Goal: Task Accomplishment & Management: Use online tool/utility

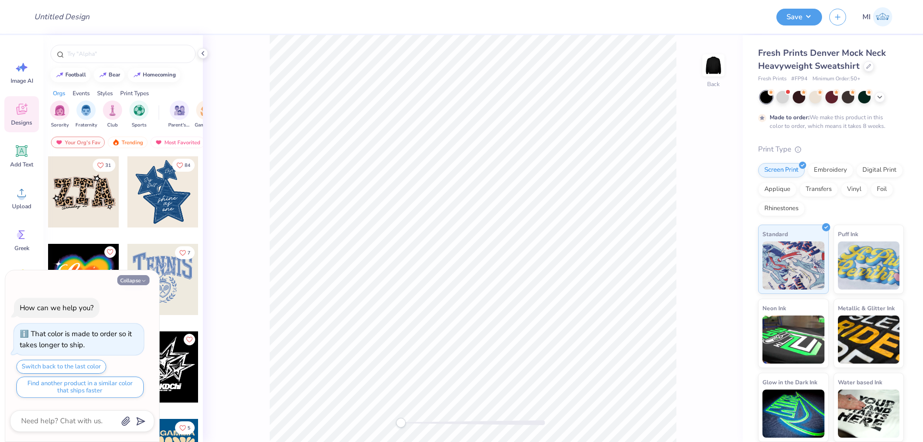
click at [136, 278] on button "Collapse" at bounding box center [133, 280] width 32 height 10
type textarea "x"
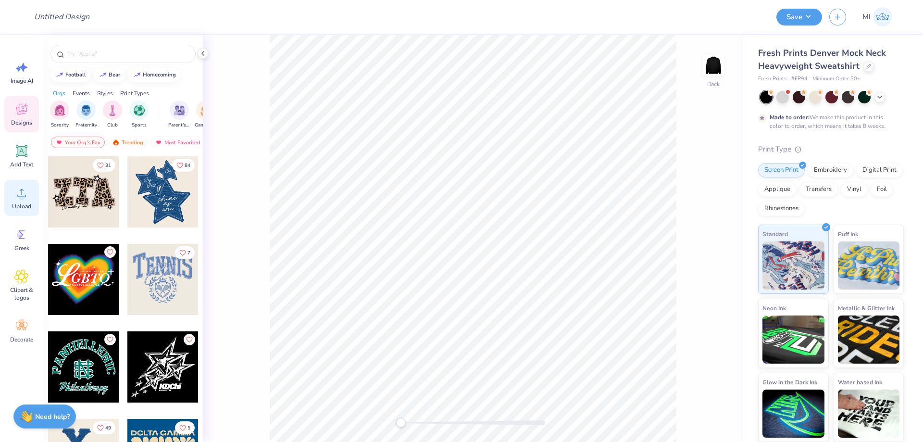
click at [24, 192] on icon at bounding box center [21, 192] width 14 height 14
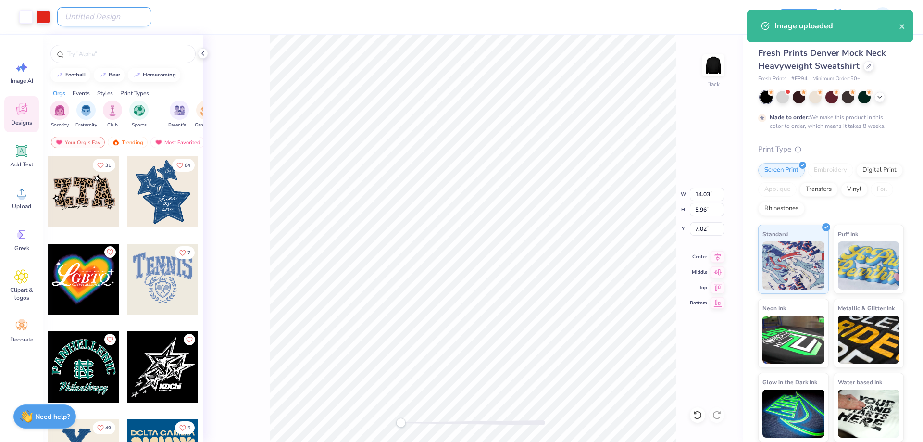
click at [95, 20] on input "Design Title" at bounding box center [104, 16] width 94 height 19
paste input "FPS240108"
type input "FPS240108"
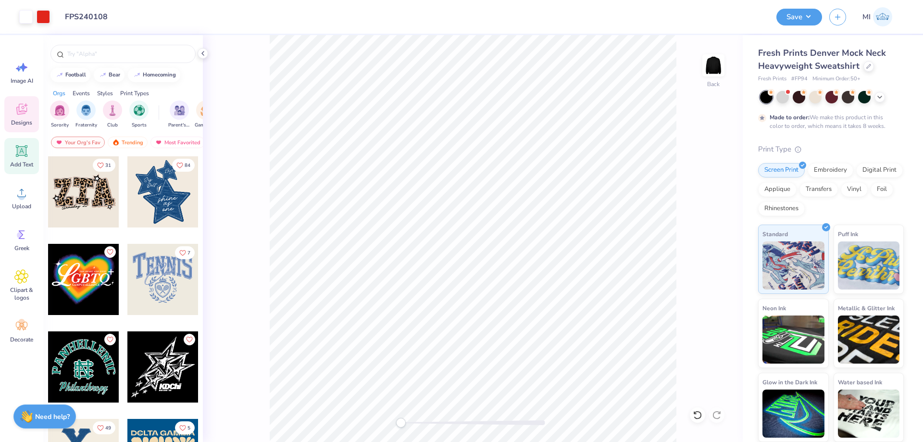
click at [23, 153] on icon at bounding box center [21, 151] width 9 height 9
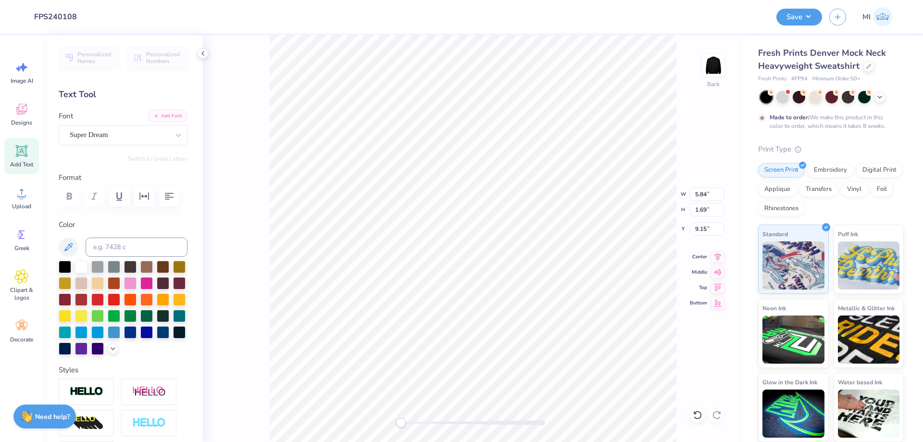
click at [174, 117] on button "Add Font" at bounding box center [167, 116] width 39 height 12
type textarea "FALL RUSH"
click at [93, 381] on div at bounding box center [86, 391] width 55 height 26
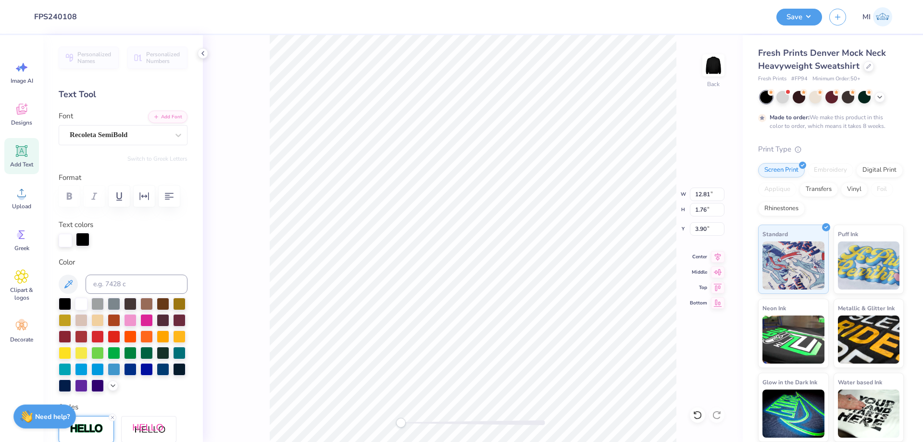
click at [83, 238] on div at bounding box center [82, 239] width 13 height 13
click at [84, 306] on div at bounding box center [81, 303] width 12 height 12
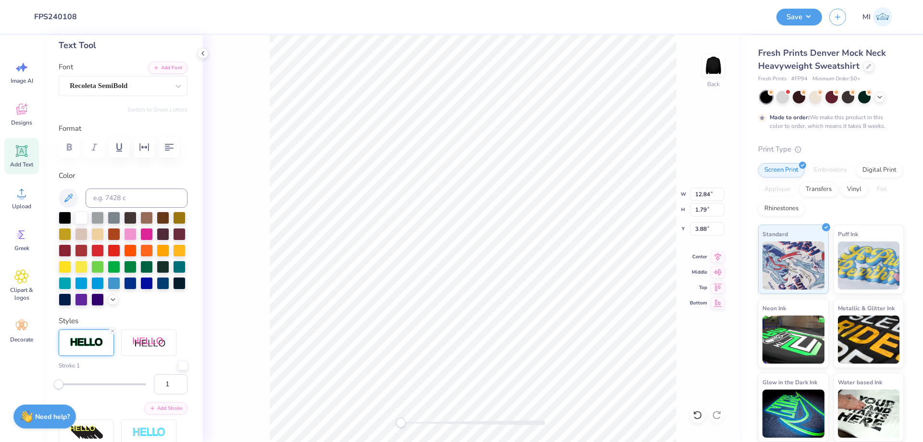
scroll to position [173, 0]
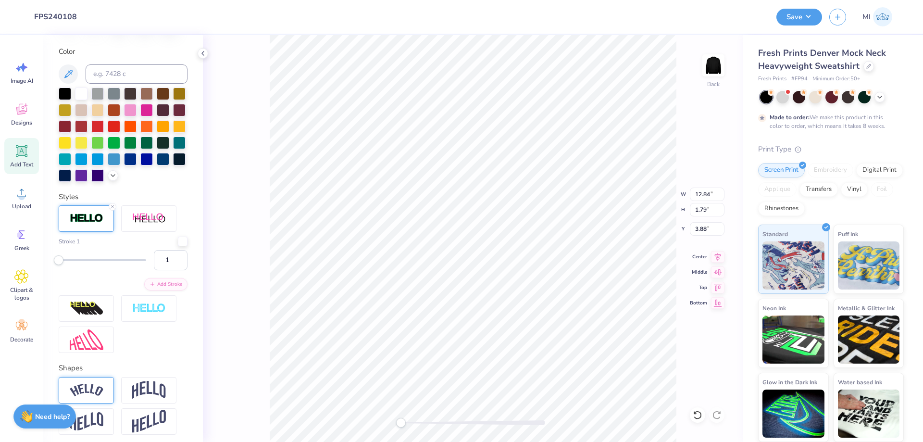
click at [99, 381] on div at bounding box center [86, 390] width 55 height 26
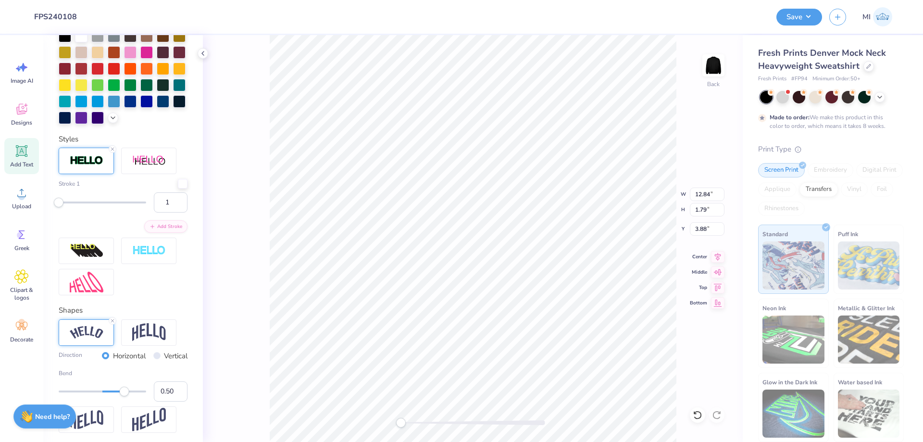
scroll to position [271, 0]
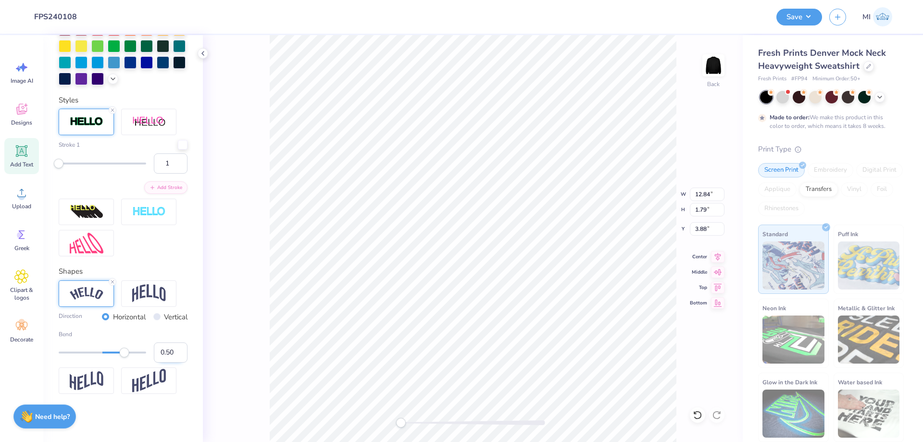
drag, startPoint x: 168, startPoint y: 352, endPoint x: 196, endPoint y: 357, distance: 27.8
click at [187, 357] on input "0.50" at bounding box center [171, 352] width 34 height 20
type input "0.40"
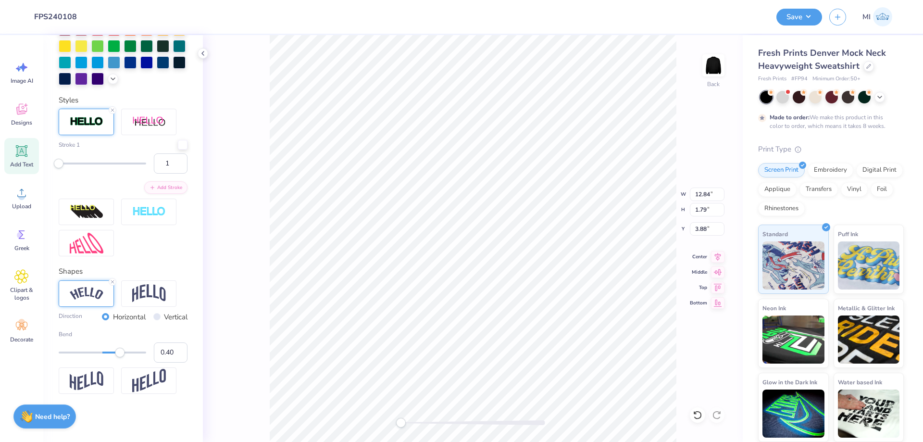
type input "5.49"
type input "2.33"
type input "6.59"
type input "10.97"
type input "4.17"
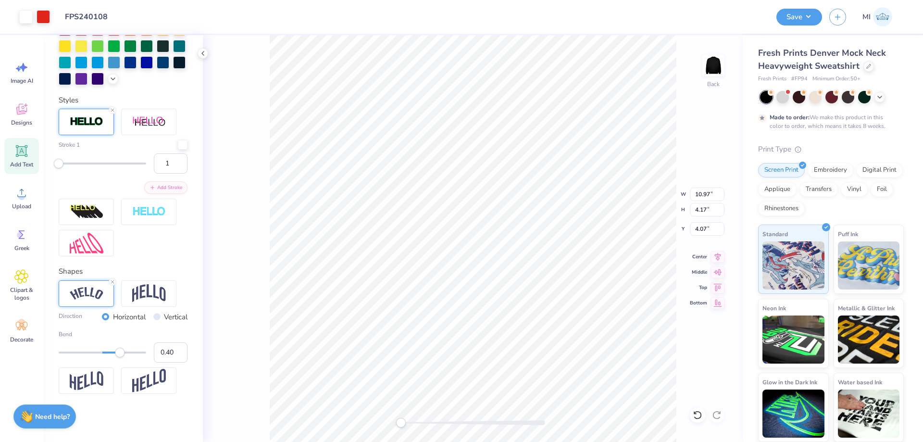
type input "3.00"
drag, startPoint x: 410, startPoint y: 424, endPoint x: 413, endPoint y: 420, distance: 5.2
click at [411, 424] on div at bounding box center [473, 422] width 144 height 5
type input "10.97"
type input "2.19"
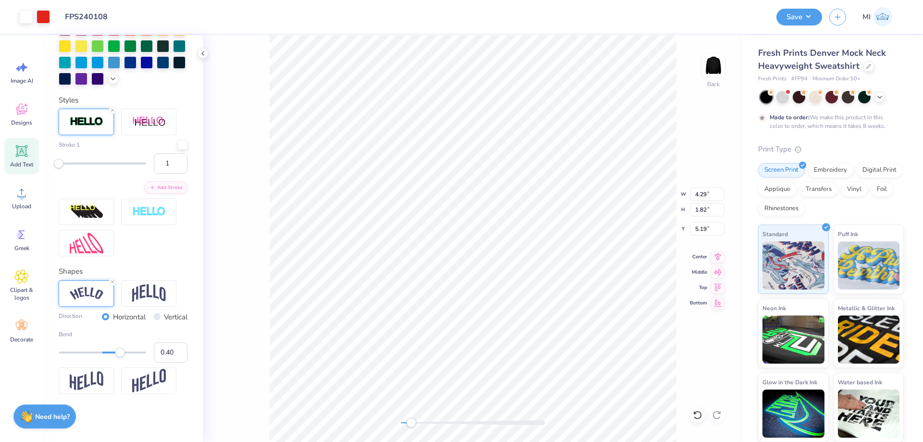
type input "3.00"
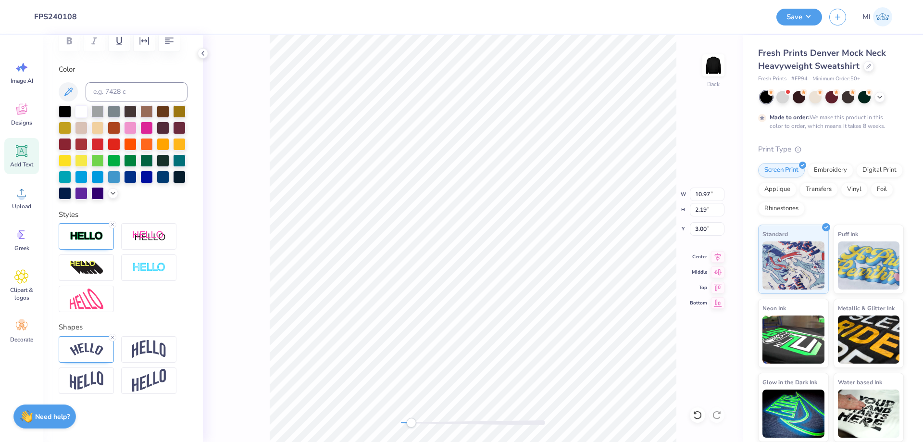
scroll to position [0, 0]
click at [111, 336] on icon at bounding box center [113, 337] width 6 height 6
click at [111, 337] on icon at bounding box center [113, 337] width 6 height 6
type textarea "20"
type input "1.13"
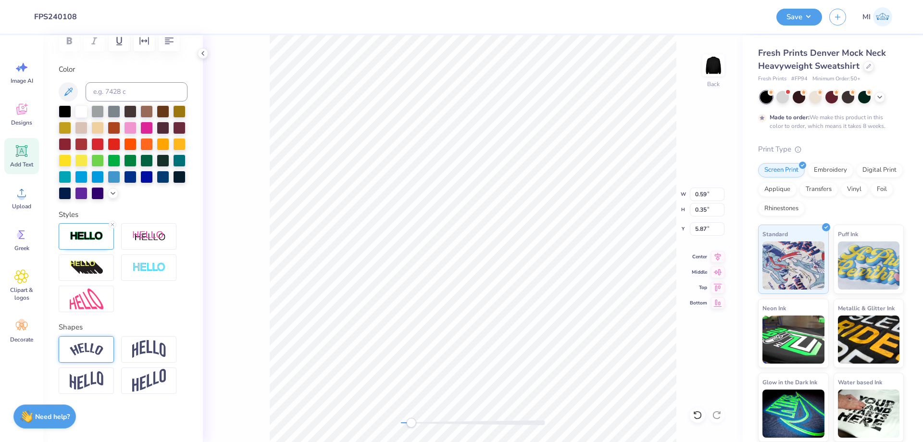
type input "0.68"
type input "5.53"
type textarea "25"
type input "1.13"
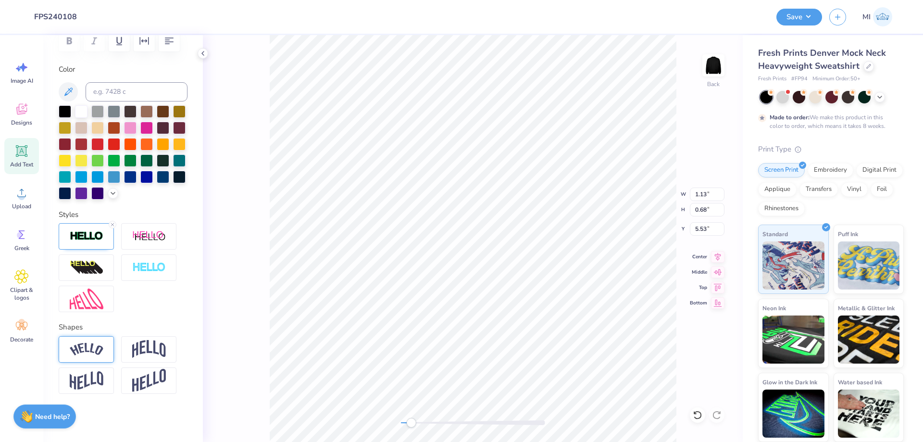
type textarea "20"
type textarea "A"
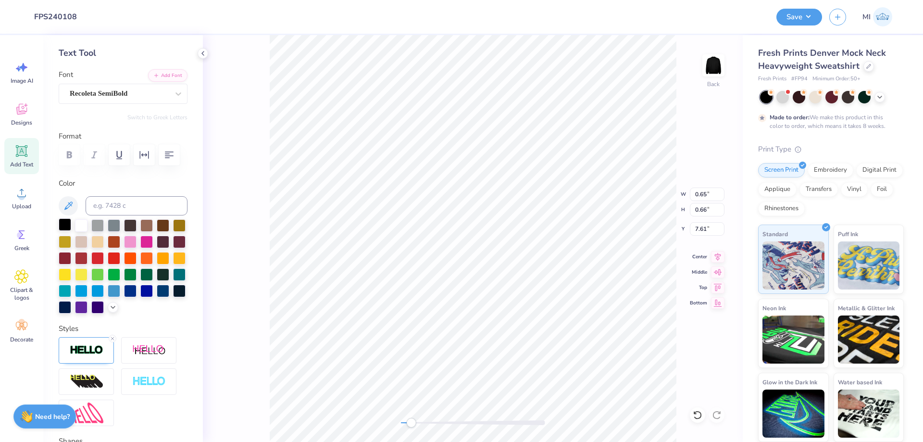
click at [63, 224] on div at bounding box center [65, 224] width 12 height 12
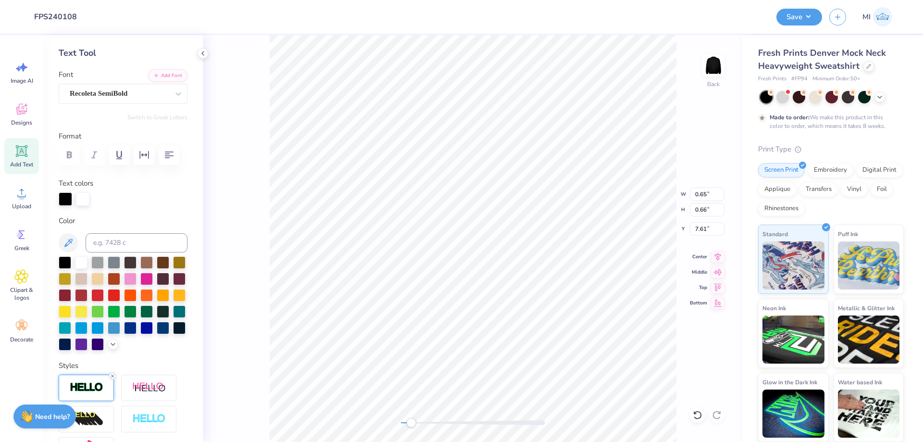
click at [111, 377] on line at bounding box center [112, 375] width 3 height 3
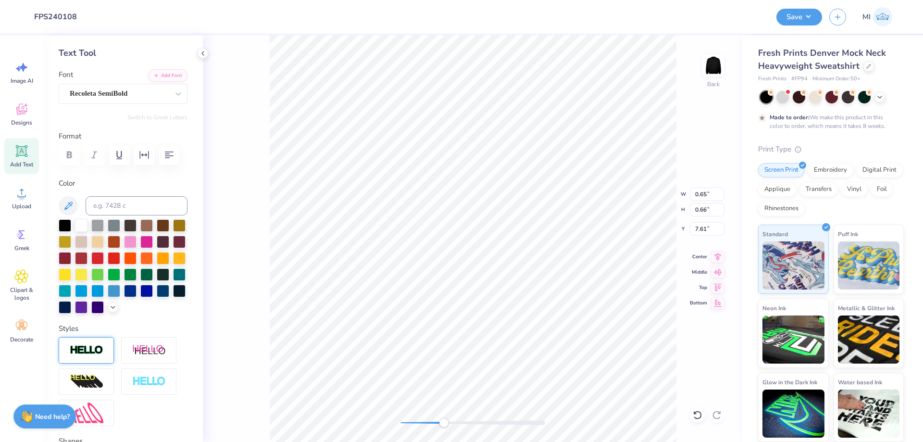
drag, startPoint x: 413, startPoint y: 424, endPoint x: 447, endPoint y: 420, distance: 34.4
click at [447, 421] on div "Accessibility label" at bounding box center [444, 423] width 10 height 10
type input "0.62"
type input "0.69"
type input "5.42"
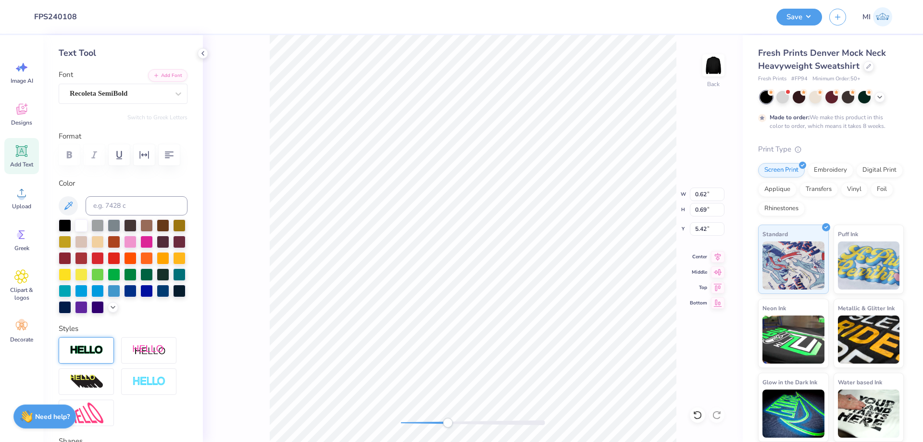
type textarea "T"
type input "5.68"
type textarea "I"
type textarea "o"
type textarea "O"
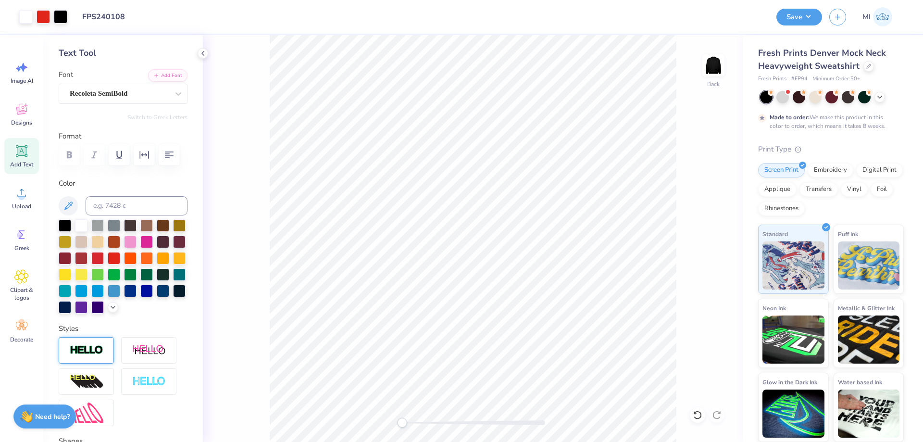
click at [382, 408] on div "Back" at bounding box center [473, 238] width 540 height 407
click at [708, 193] on input "10.97" at bounding box center [707, 193] width 35 height 13
type input "2.39"
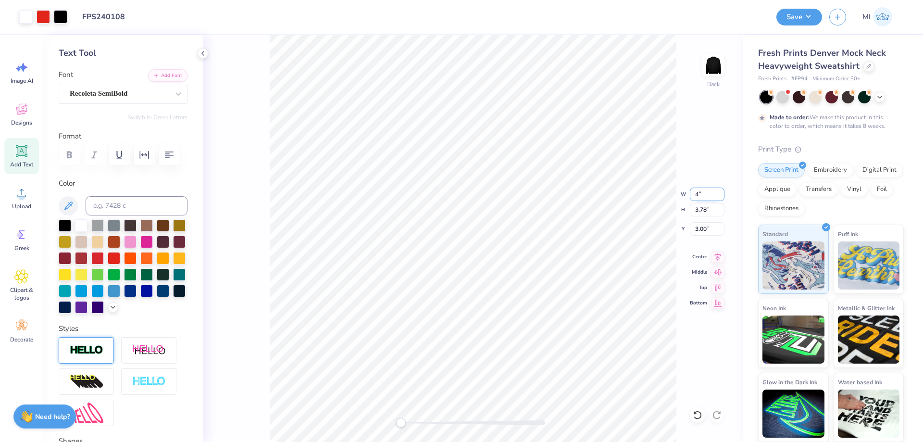
type input "0.91"
type input "4.46"
click at [523, 342] on li "Group" at bounding box center [530, 336] width 75 height 19
click at [708, 196] on input "10.97" at bounding box center [707, 193] width 35 height 13
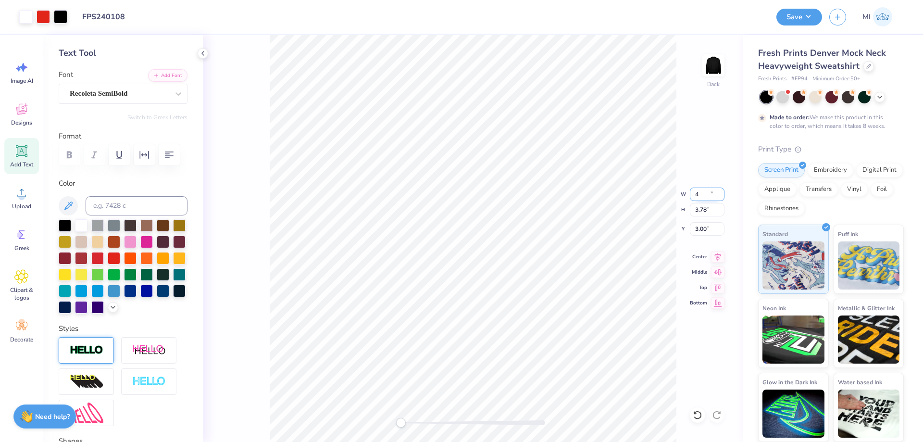
click at [708, 196] on input "4" at bounding box center [707, 193] width 35 height 13
type input "4"
click at [781, 97] on div at bounding box center [782, 96] width 12 height 12
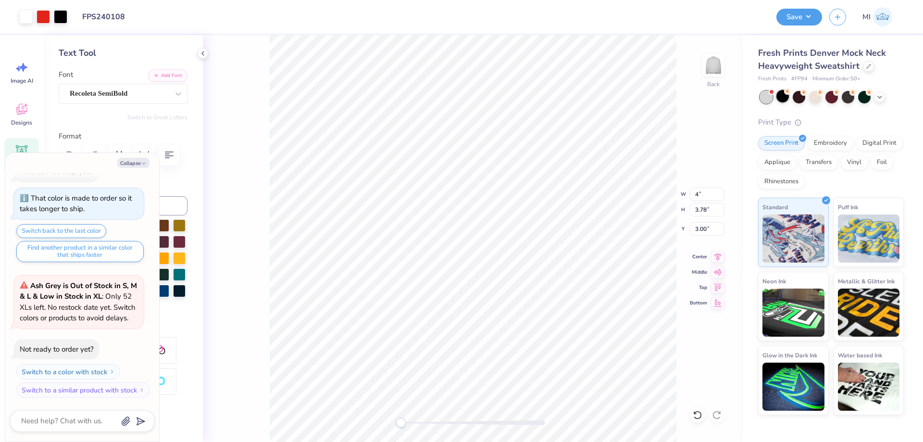
type textarea "x"
type input "4.00"
type input "1.38"
type input "4.20"
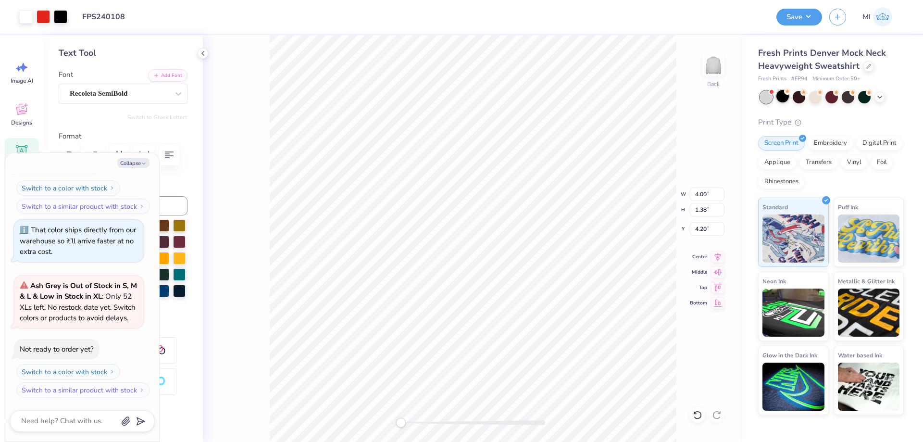
click at [785, 98] on div at bounding box center [782, 96] width 12 height 12
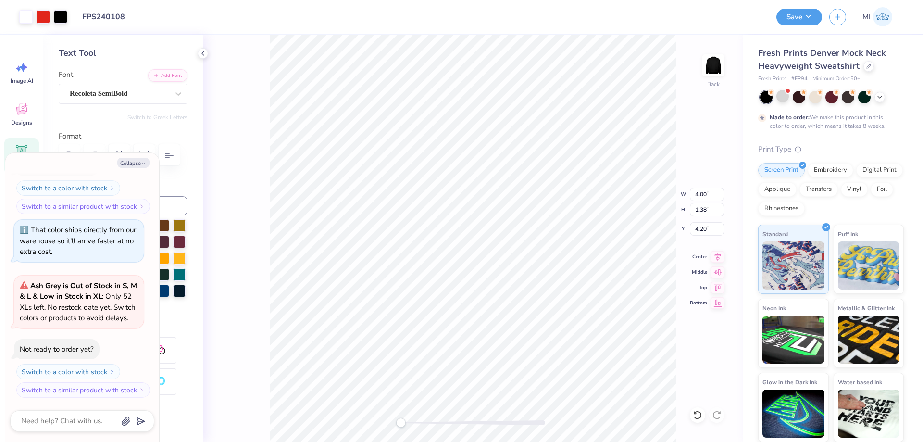
scroll to position [282, 0]
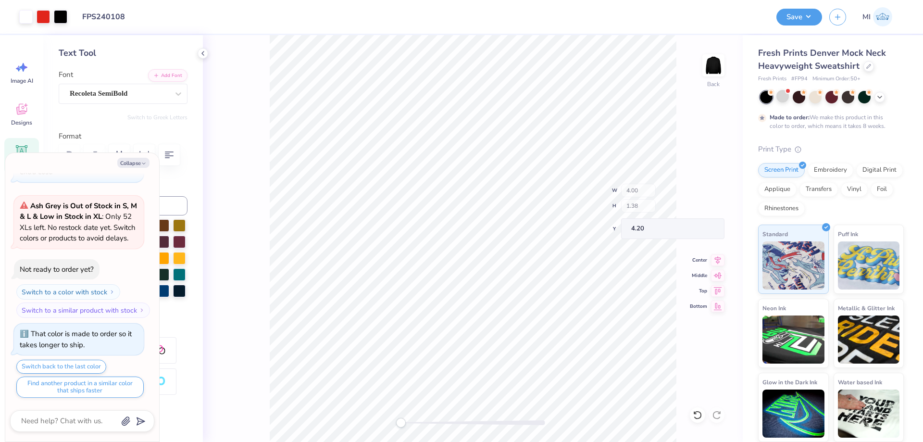
type textarea "x"
click at [707, 231] on input "4.20" at bounding box center [707, 228] width 35 height 13
click at [707, 231] on input "3" at bounding box center [707, 228] width 35 height 13
type input "3"
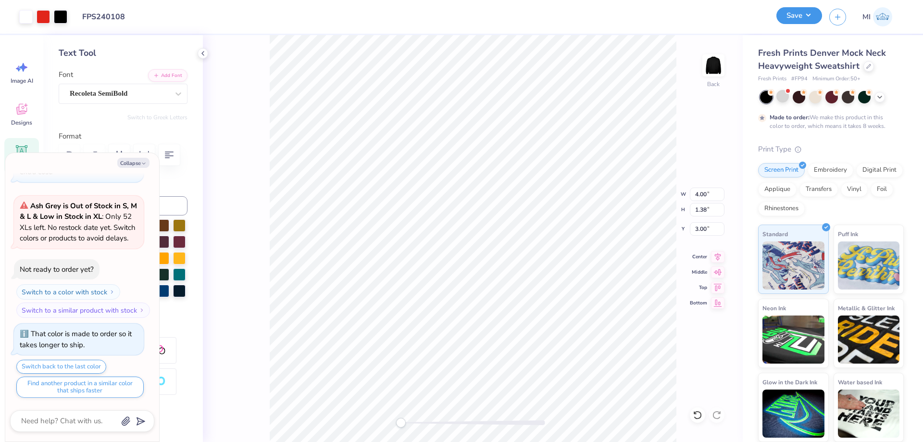
click at [801, 19] on button "Save" at bounding box center [799, 15] width 46 height 17
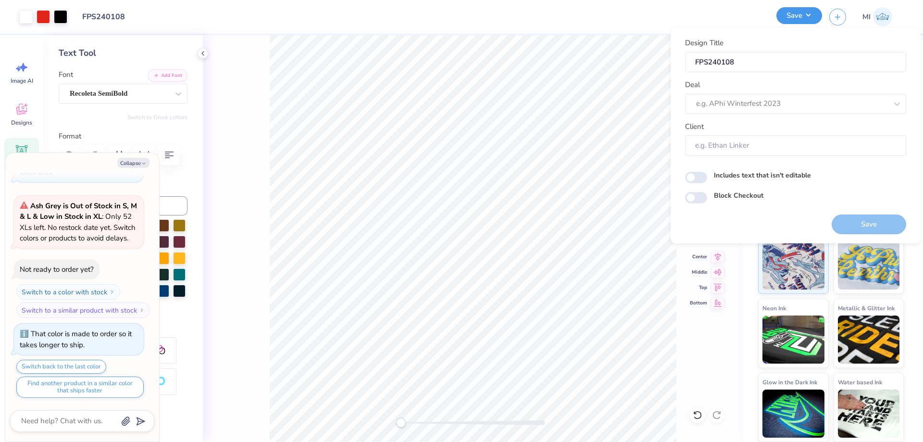
type textarea "x"
click at [756, 102] on div at bounding box center [791, 103] width 191 height 13
click at [765, 123] on div "Design Tool Gallery" at bounding box center [795, 130] width 213 height 16
type input "Design Tool Gallery"
type textarea "x"
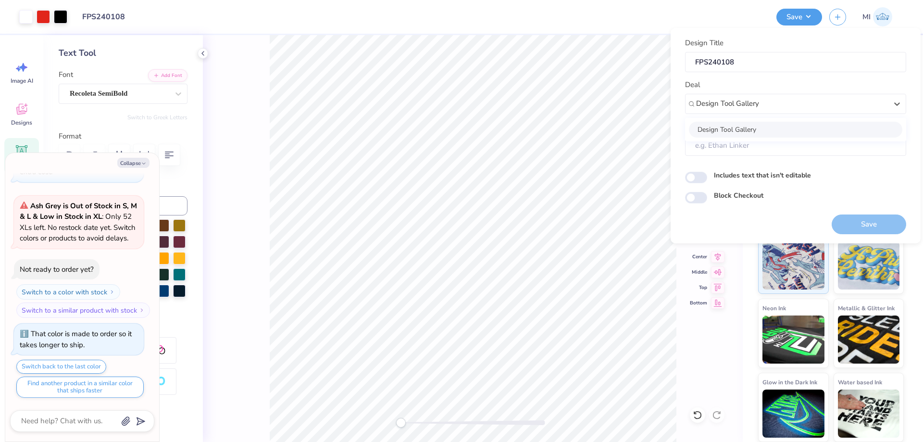
type input "Design Tool Gallery User"
click at [843, 223] on button "Save" at bounding box center [868, 224] width 74 height 20
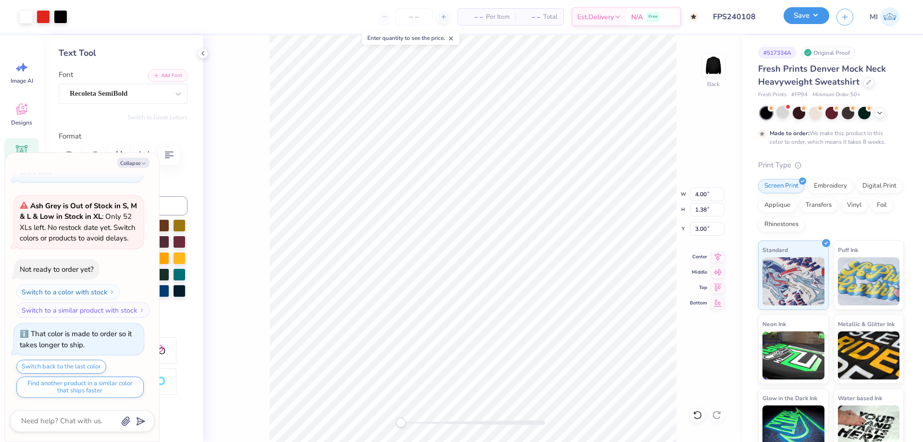
click at [792, 15] on button "Save" at bounding box center [806, 15] width 46 height 17
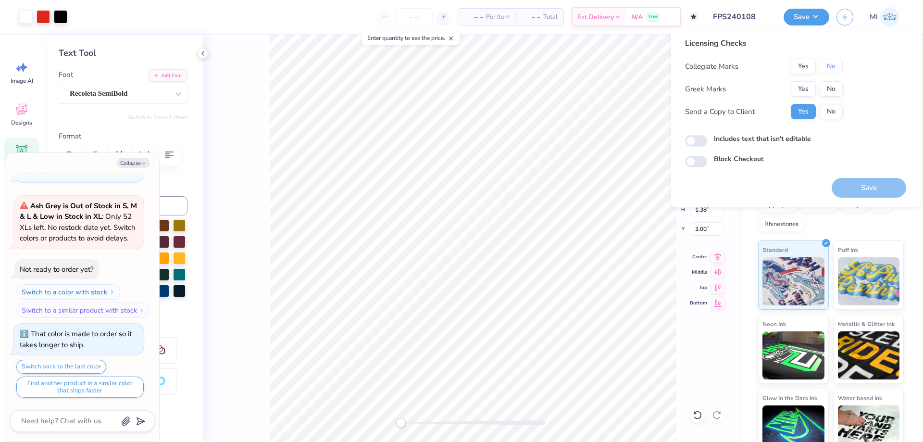
drag, startPoint x: 833, startPoint y: 63, endPoint x: 816, endPoint y: 79, distance: 22.4
click at [829, 67] on button "No" at bounding box center [830, 66] width 23 height 15
drag, startPoint x: 816, startPoint y: 79, endPoint x: 803, endPoint y: 91, distance: 18.0
click at [803, 91] on button "Yes" at bounding box center [803, 88] width 25 height 15
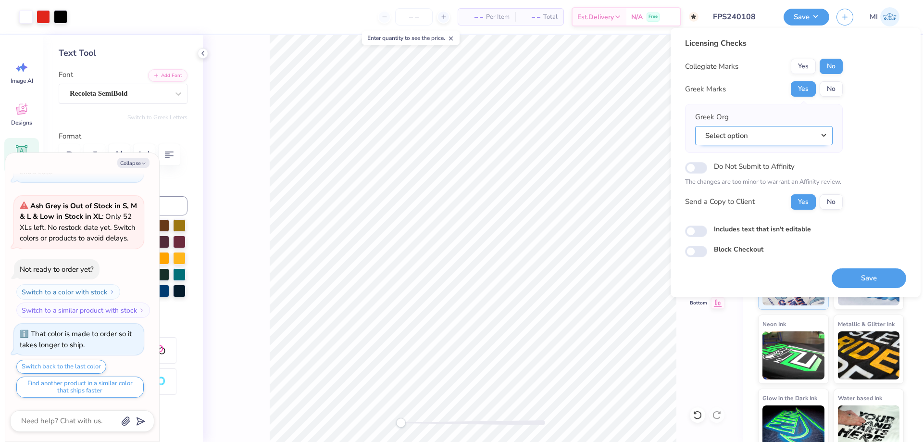
click at [794, 134] on button "Select option" at bounding box center [763, 136] width 137 height 20
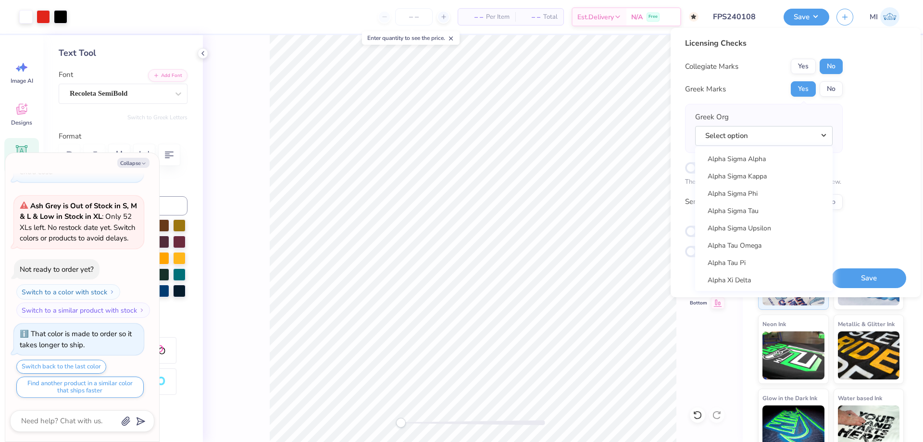
scroll to position [807, 0]
click at [758, 251] on link "Alpha Tau Omega" at bounding box center [764, 251] width 130 height 16
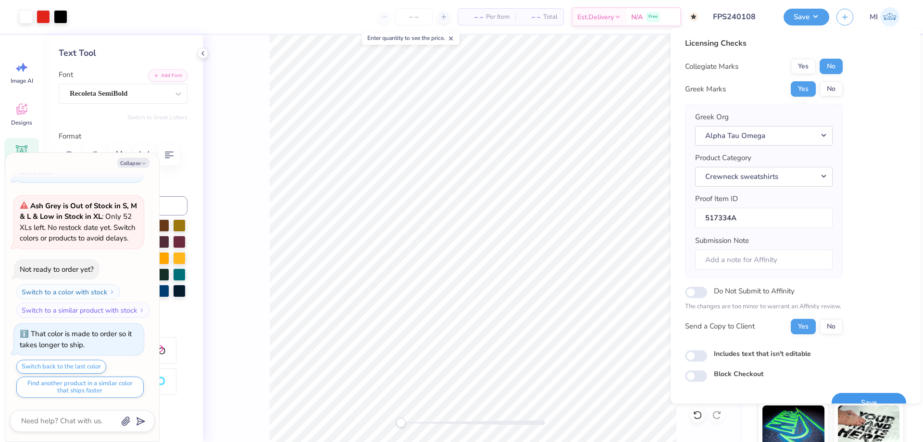
click at [864, 393] on button "Save" at bounding box center [868, 403] width 74 height 20
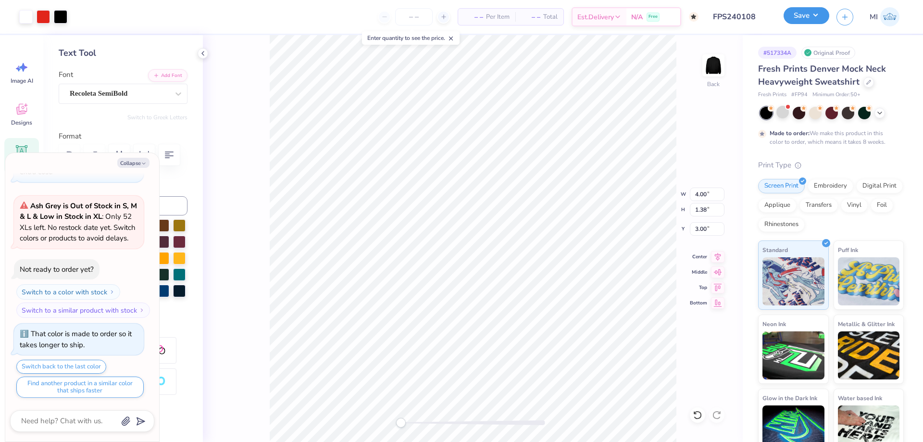
click at [807, 18] on button "Save" at bounding box center [806, 15] width 46 height 17
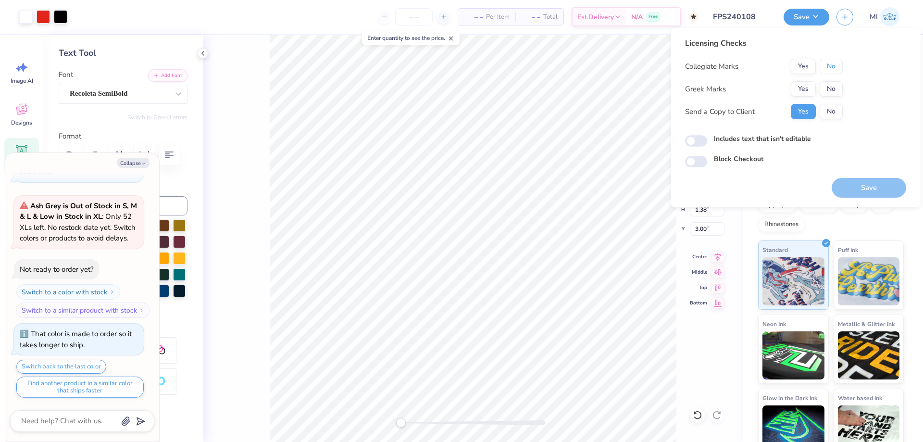
drag, startPoint x: 823, startPoint y: 71, endPoint x: 810, endPoint y: 80, distance: 15.5
click at [822, 71] on button "No" at bounding box center [830, 66] width 23 height 15
click at [805, 84] on button "Yes" at bounding box center [803, 88] width 25 height 15
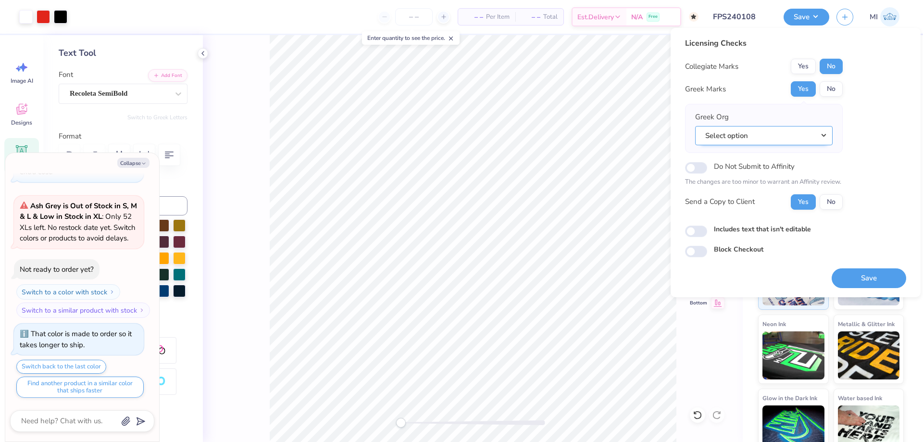
click at [807, 132] on button "Select option" at bounding box center [763, 136] width 137 height 20
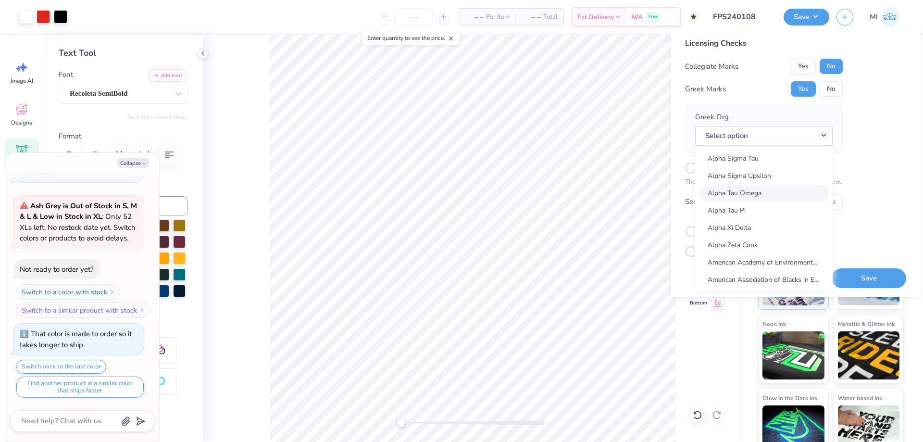
click at [757, 197] on link "Alpha Tau Omega" at bounding box center [764, 193] width 130 height 16
type textarea "x"
